Goal: Communication & Community: Share content

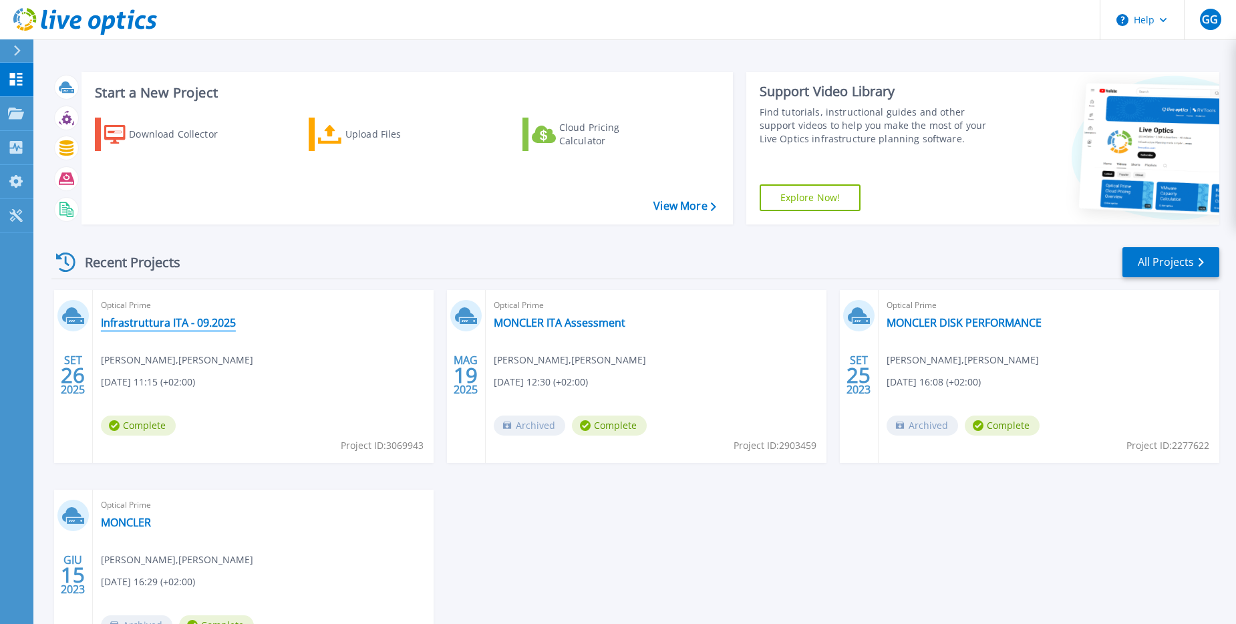
click at [162, 325] on link "Infrastruttura ITA - 09.2025" at bounding box center [168, 322] width 135 height 13
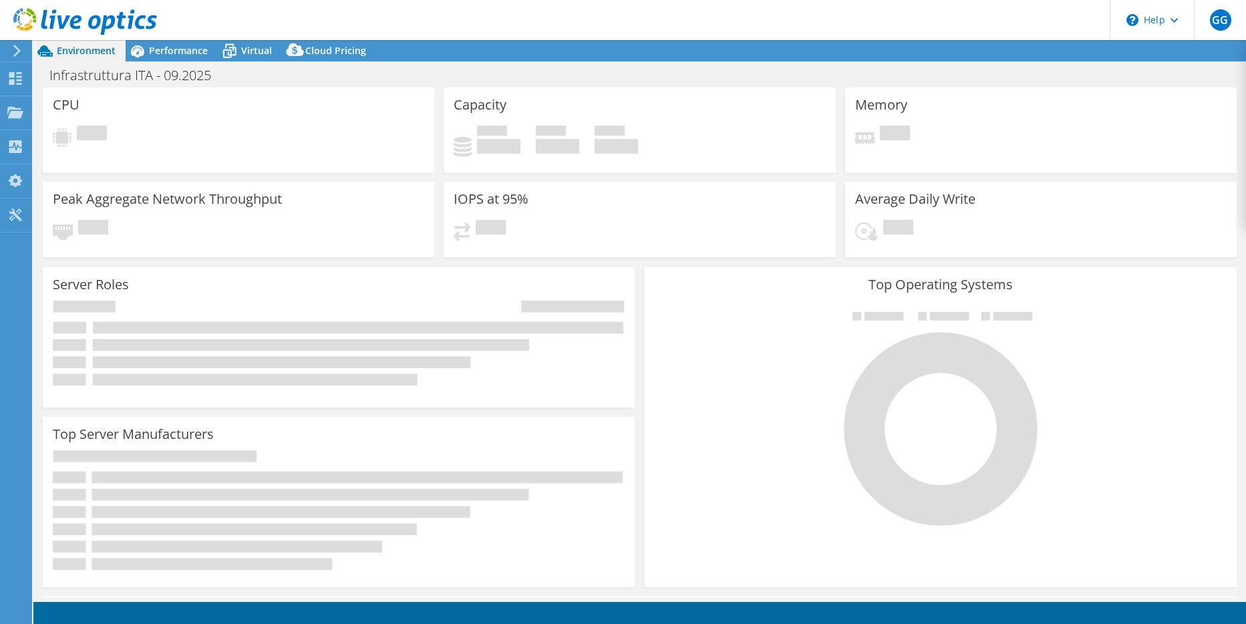
select select "USD"
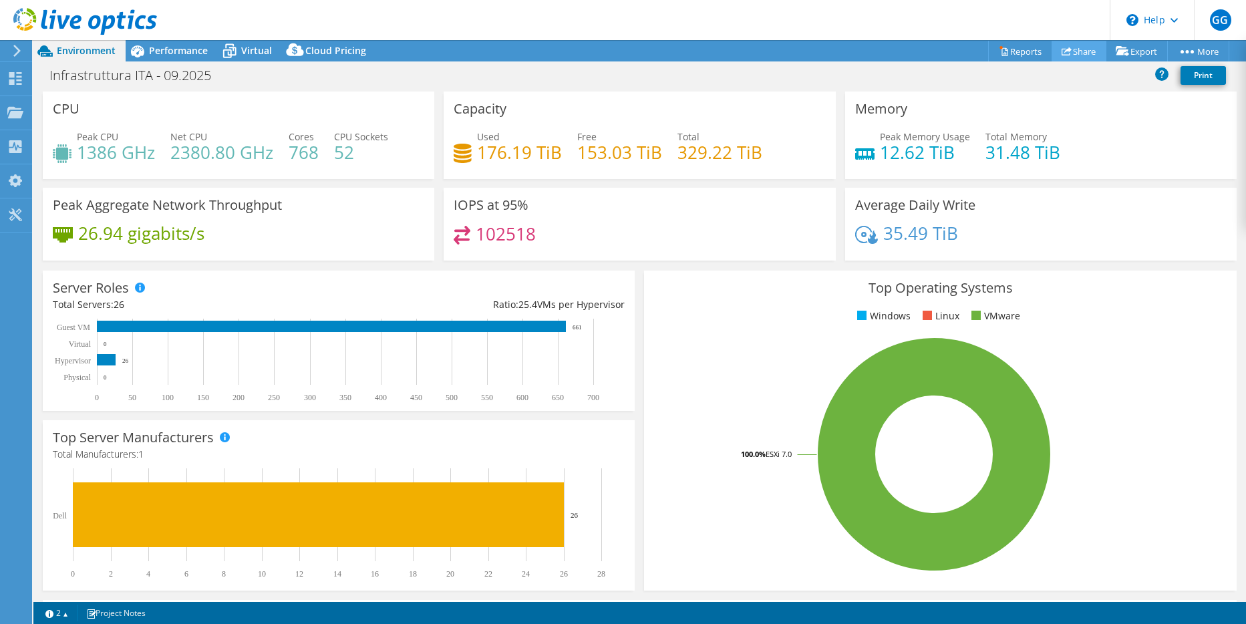
click at [1065, 52] on link "Share" at bounding box center [1078, 51] width 55 height 21
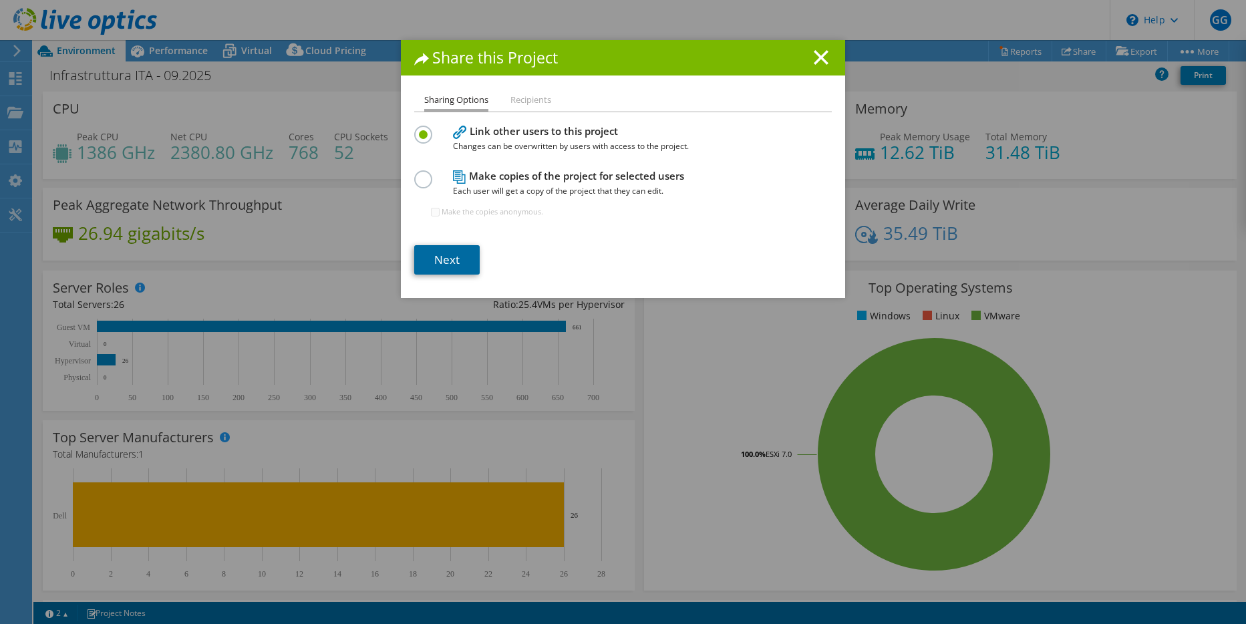
click at [447, 254] on link "Next" at bounding box center [446, 259] width 65 height 29
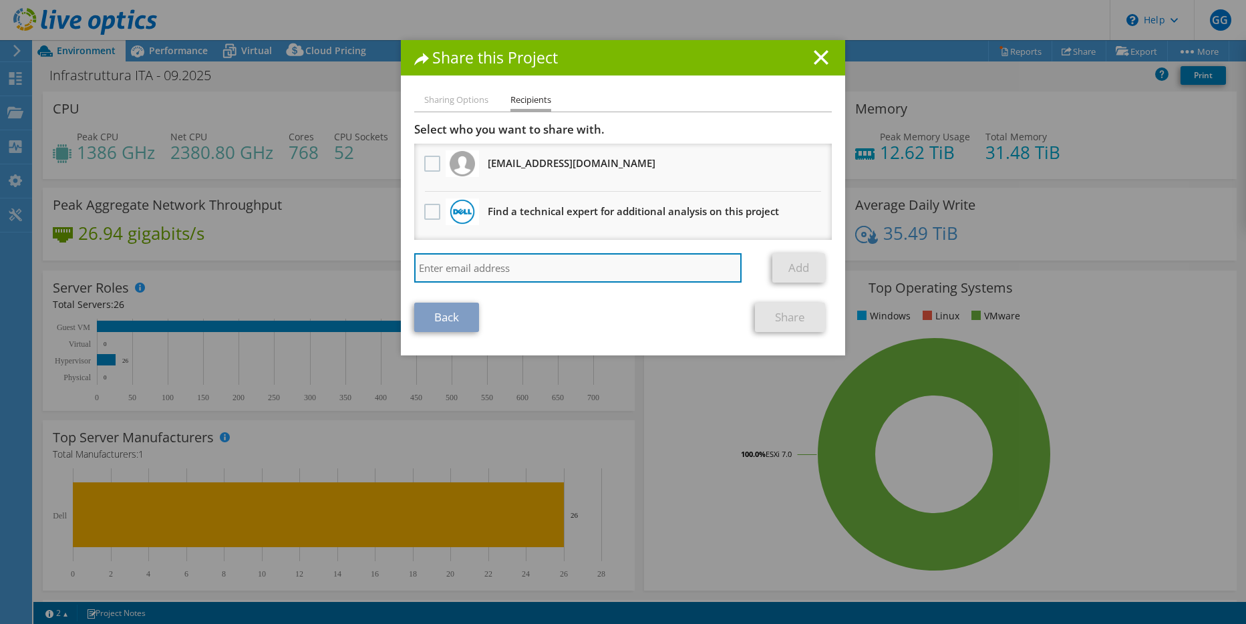
click at [459, 276] on input "search" at bounding box center [577, 267] width 327 height 29
type input "[EMAIL_ADDRESS][DOMAIN_NAME]"
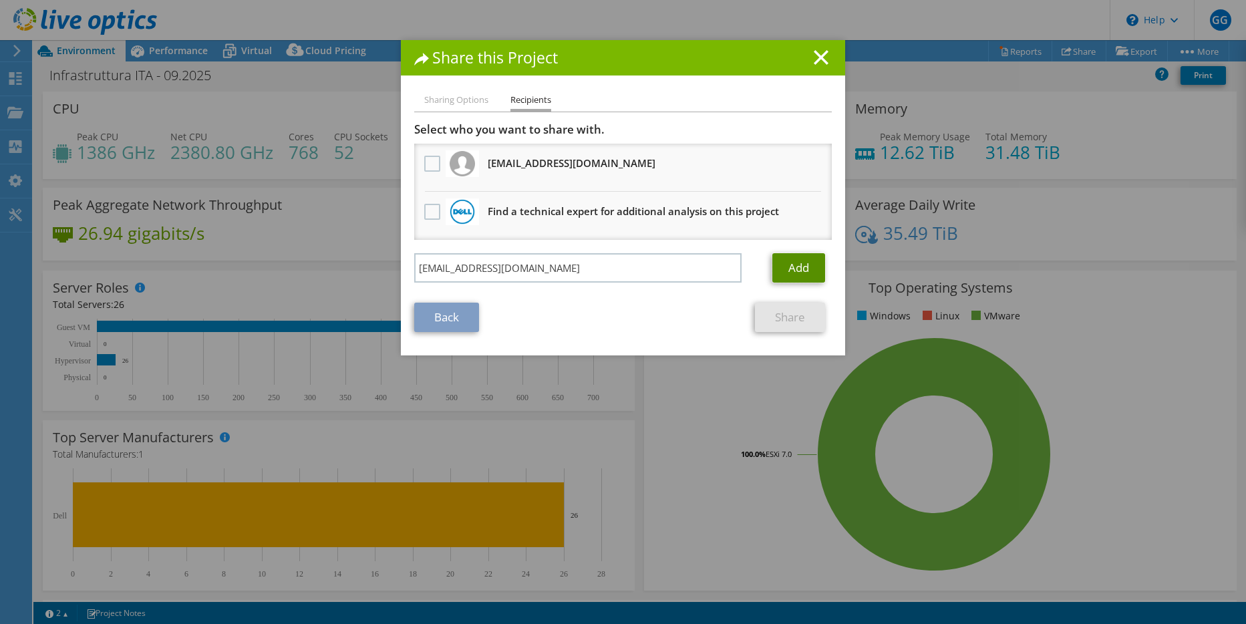
click at [798, 274] on link "Add" at bounding box center [798, 267] width 53 height 29
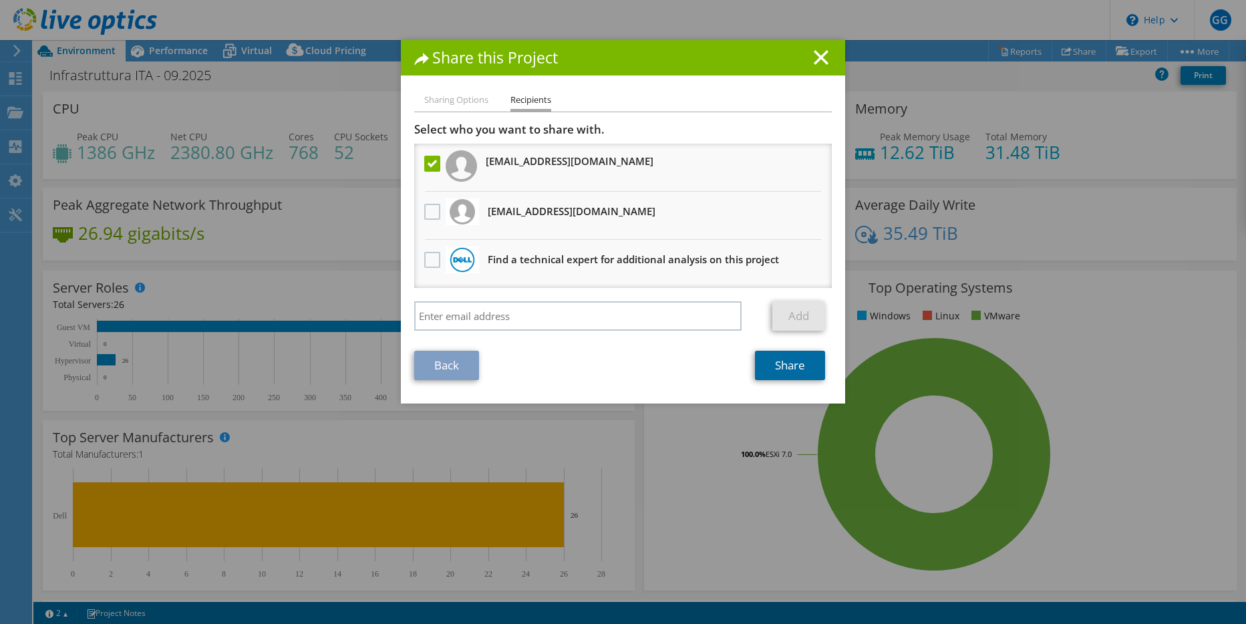
click at [779, 371] on link "Share" at bounding box center [790, 365] width 70 height 29
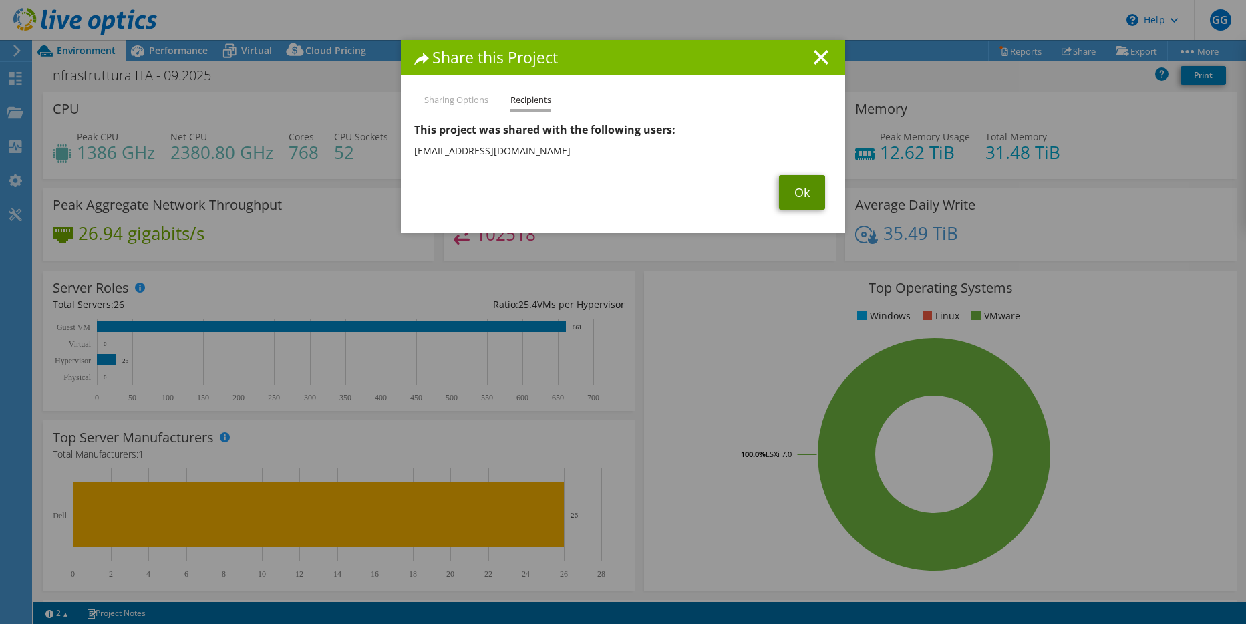
click at [803, 201] on link "Ok" at bounding box center [802, 192] width 46 height 35
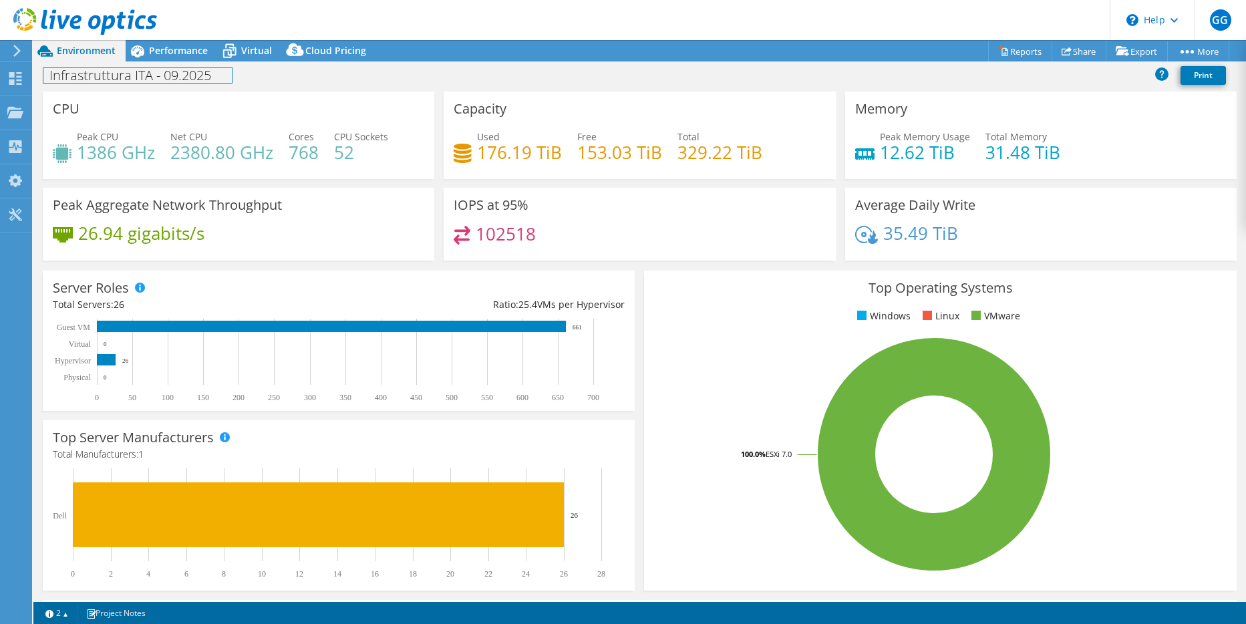
click at [118, 78] on h1 "Infrastruttura ITA - 09.2025" at bounding box center [137, 75] width 188 height 15
click at [25, 19] on icon at bounding box center [85, 21] width 144 height 27
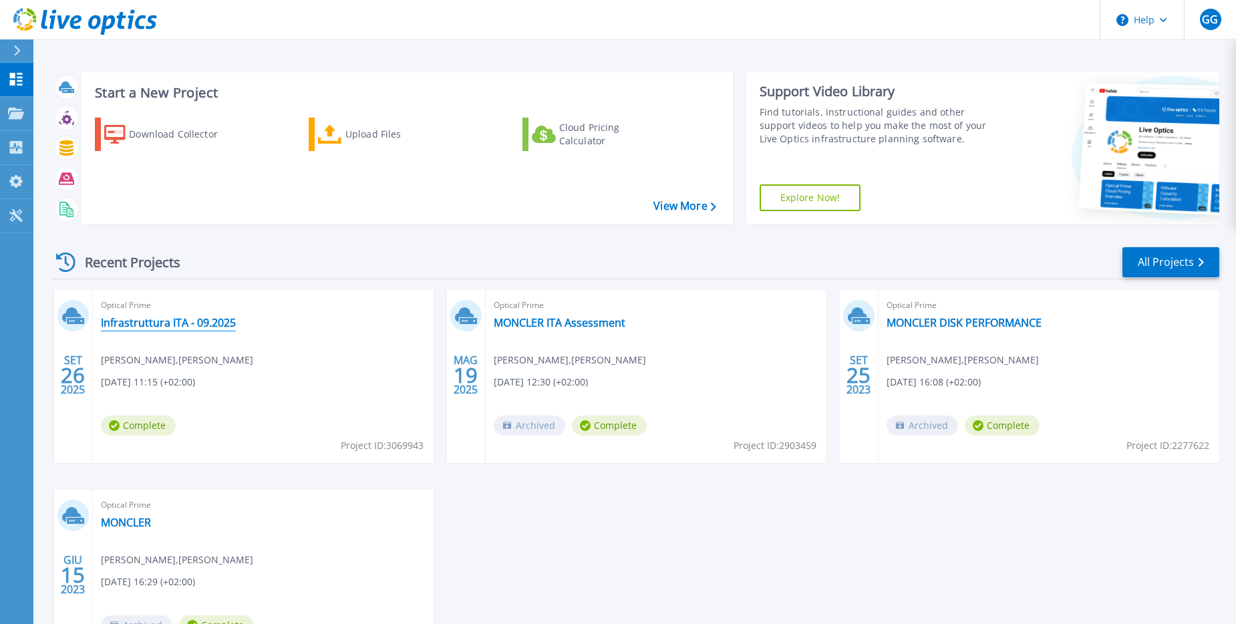
click at [193, 316] on link "Infrastruttura ITA - 09.2025" at bounding box center [168, 322] width 135 height 13
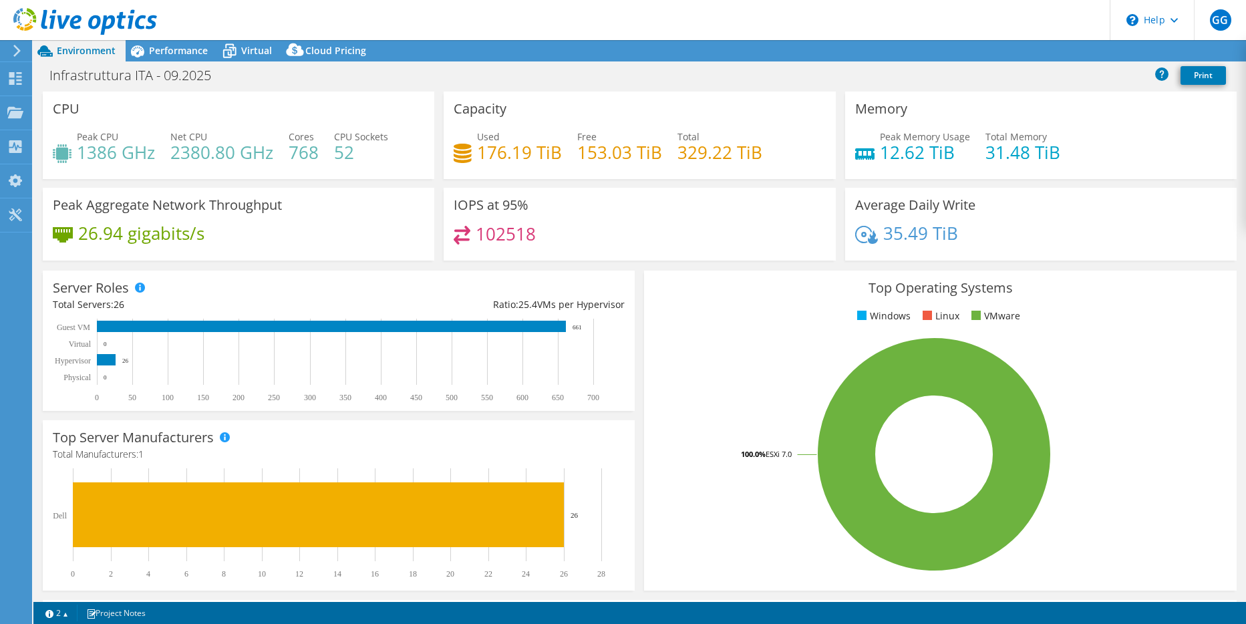
select select "USD"
